Goal: Information Seeking & Learning: Learn about a topic

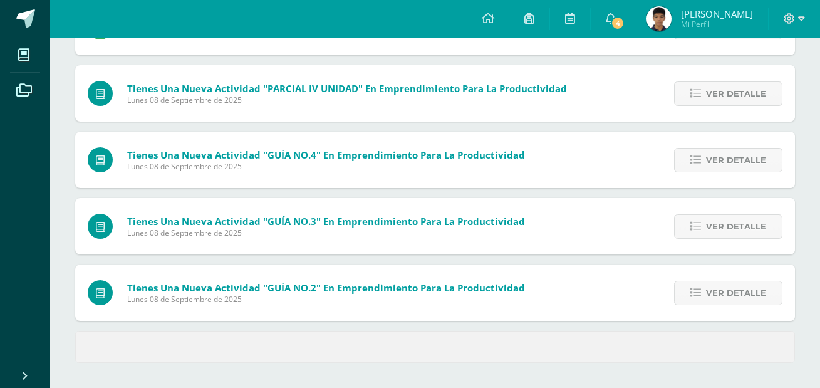
scroll to position [527, 0]
click at [495, 21] on icon at bounding box center [488, 18] width 13 height 11
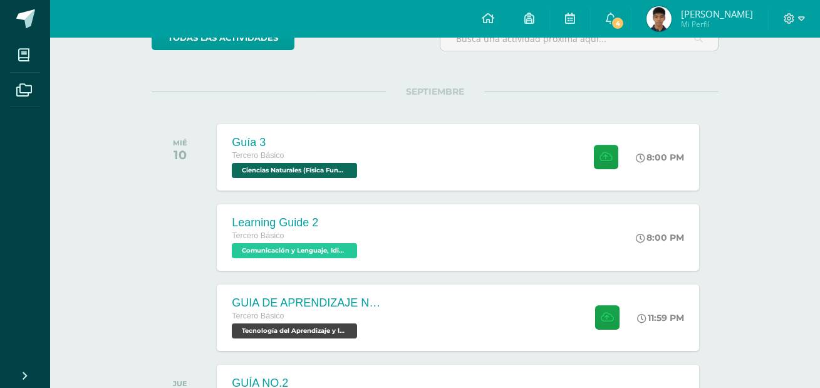
scroll to position [188, 0]
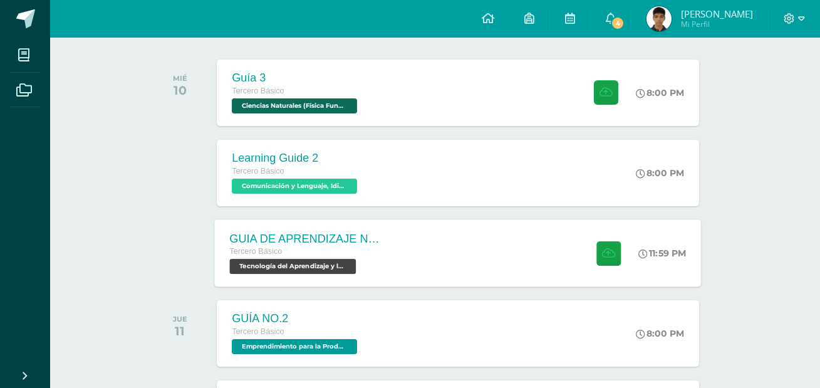
click at [372, 233] on div "GUIA DE APRENDIZAJE NO 3 / VIDEO" at bounding box center [306, 238] width 152 height 13
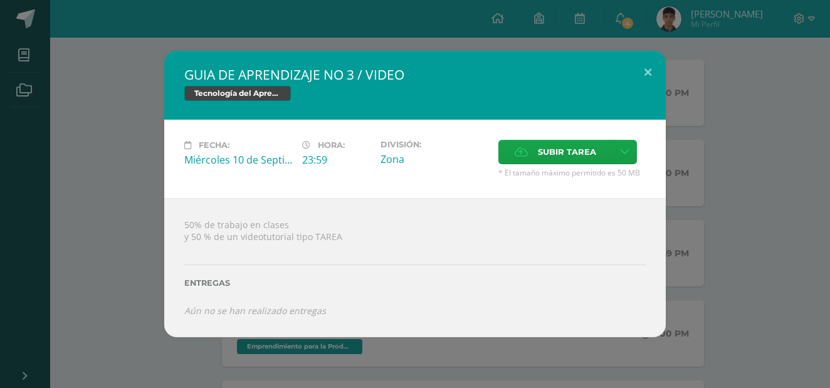
click at [679, 89] on div "GUIA DE APRENDIZAJE NO 3 / VIDEO Tecnología del Aprendizaje y la Comunicación (…" at bounding box center [415, 194] width 820 height 286
